Goal: Task Accomplishment & Management: Use online tool/utility

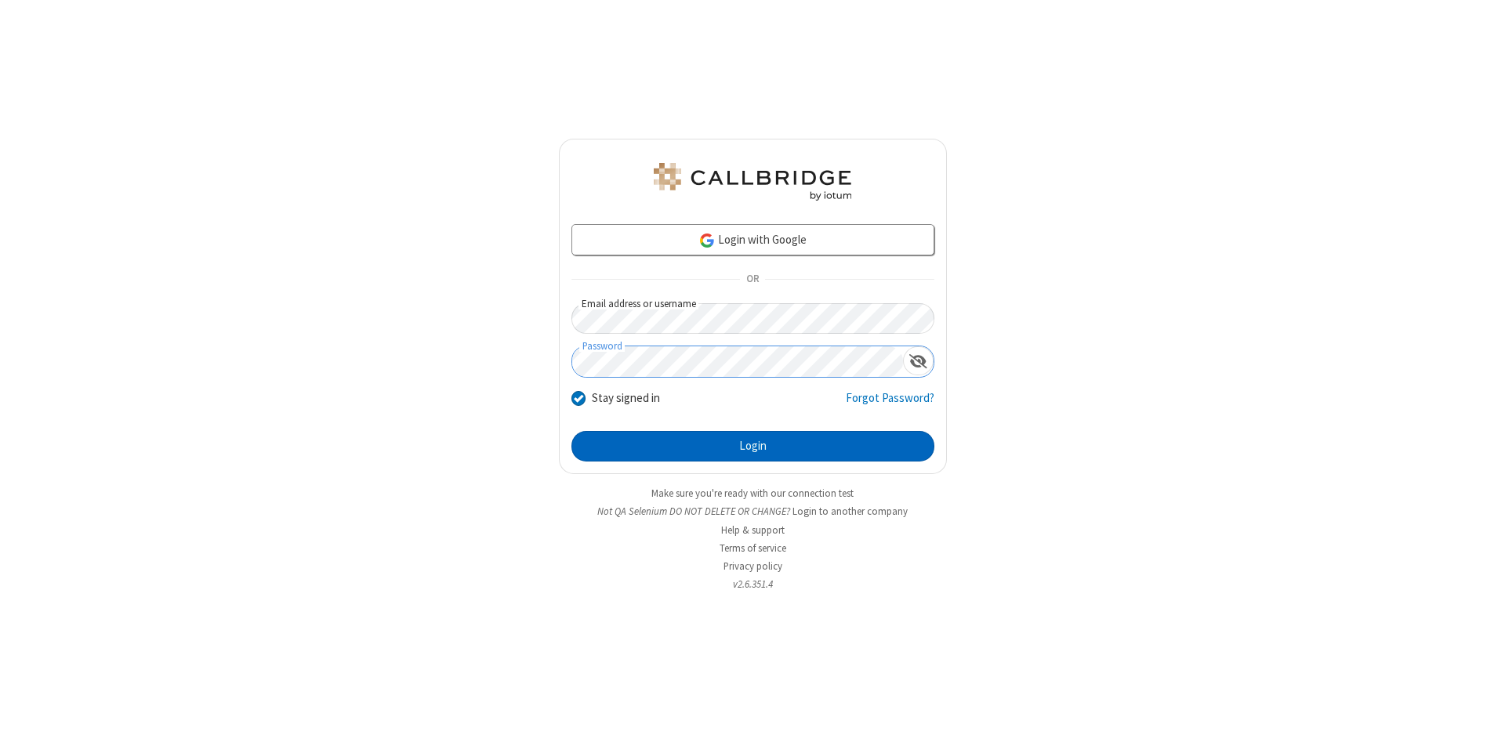
click at [753, 447] on button "Login" at bounding box center [753, 446] width 363 height 31
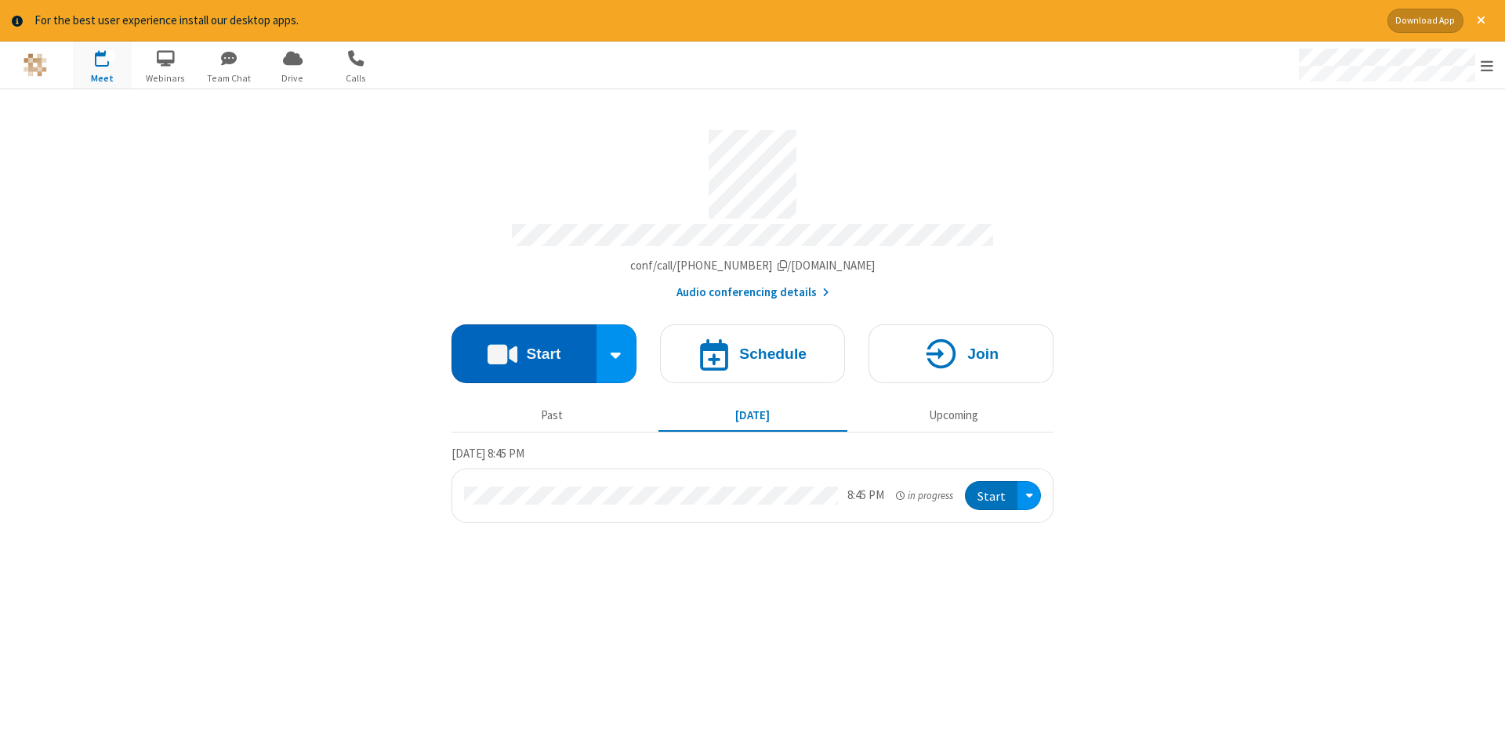
click at [524, 348] on button "Start" at bounding box center [524, 354] width 145 height 59
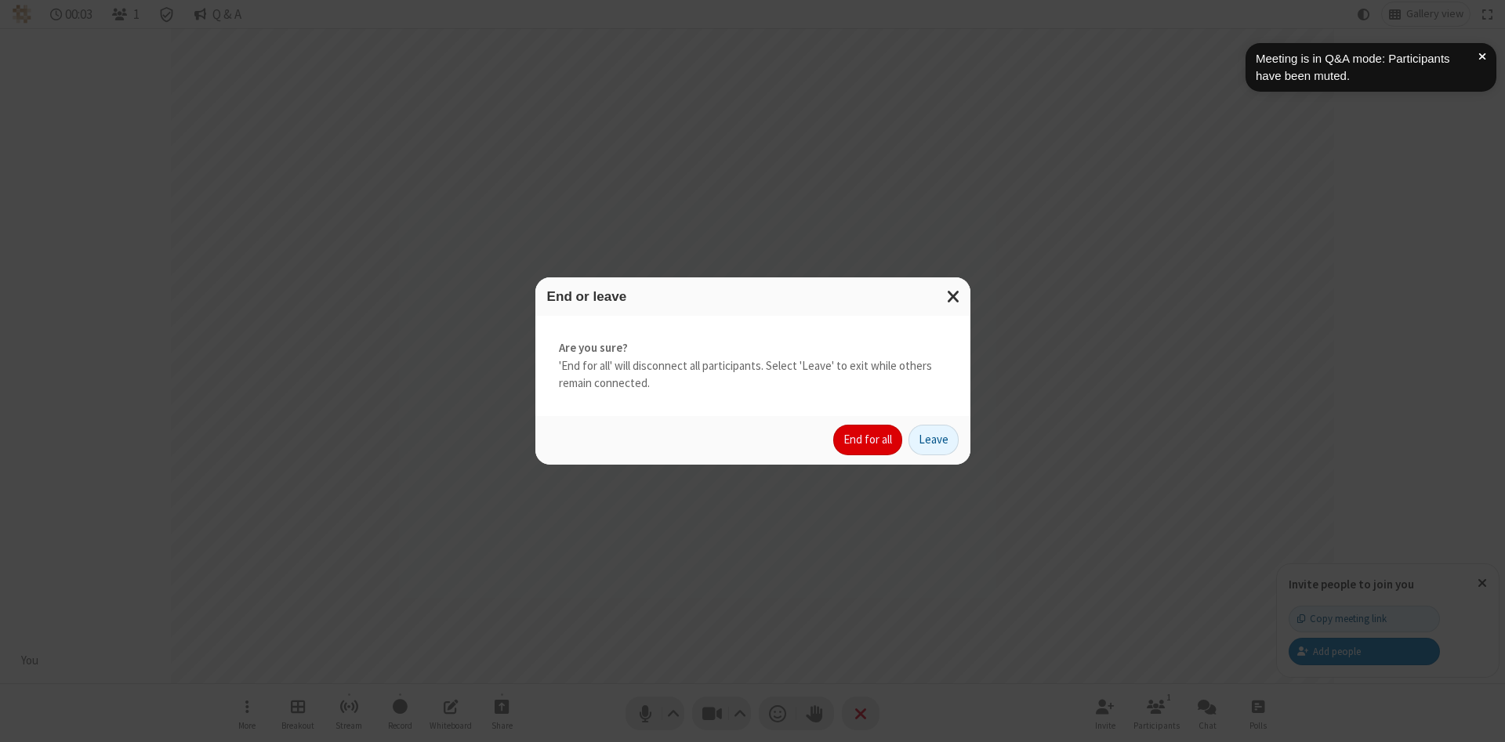
click at [869, 440] on button "End for all" at bounding box center [867, 440] width 69 height 31
